Goal: Find specific page/section: Find specific page/section

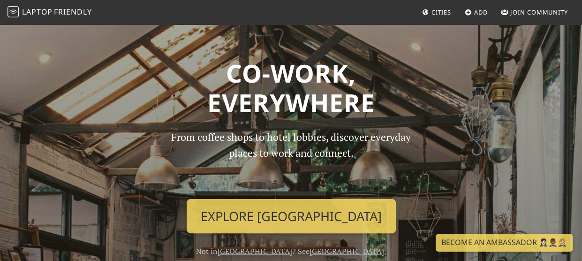
click at [435, 9] on span "Cities" at bounding box center [442, 12] width 20 height 8
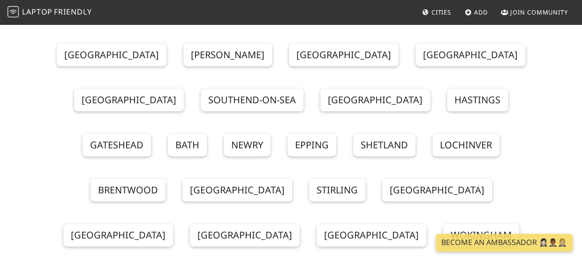
scroll to position [235, 0]
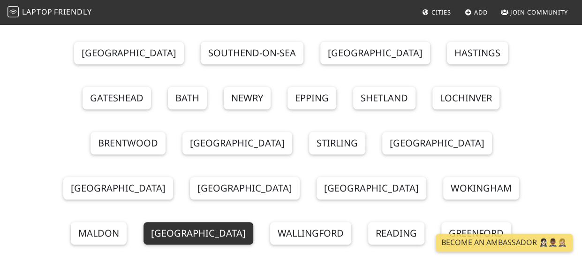
click at [170, 222] on link "[GEOGRAPHIC_DATA]" at bounding box center [199, 233] width 110 height 23
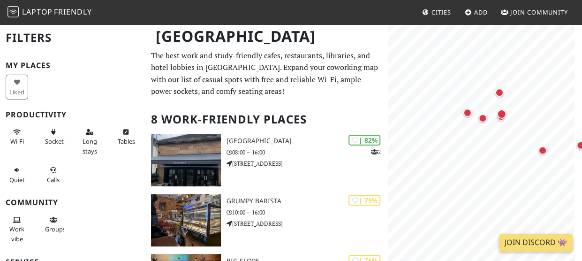
drag, startPoint x: 489, startPoint y: 131, endPoint x: 535, endPoint y: 154, distance: 51.2
click at [537, 155] on div "Map marker" at bounding box center [543, 150] width 12 height 12
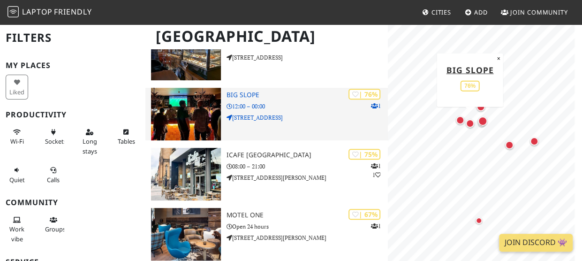
scroll to position [188, 0]
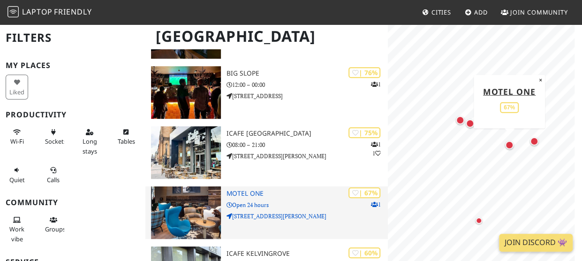
click at [251, 202] on p "Open 24 hours" at bounding box center [308, 204] width 162 height 9
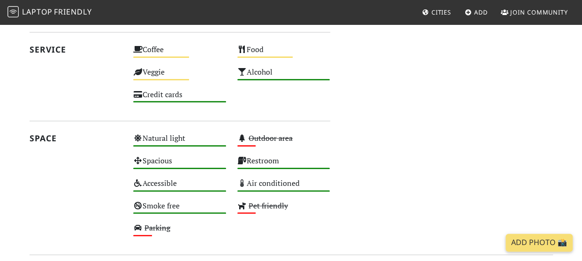
scroll to position [516, 0]
